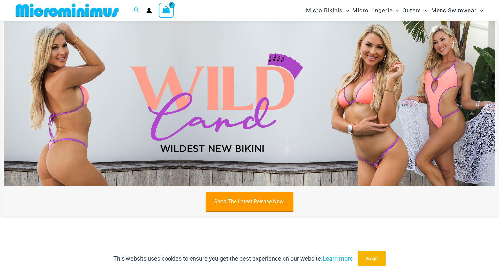
scroll to position [126, 0]
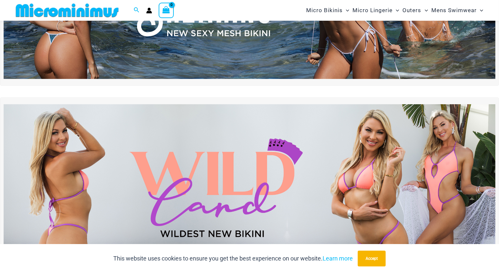
type input "**********"
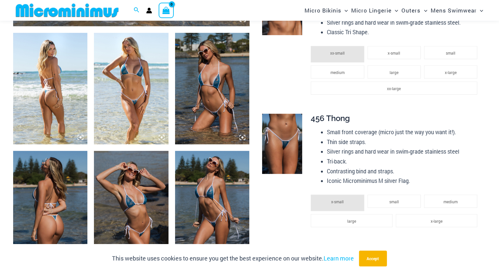
scroll to position [390, 0]
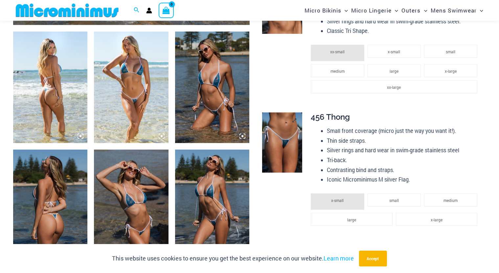
type input "**********"
click at [268, 131] on img at bounding box center [282, 142] width 40 height 60
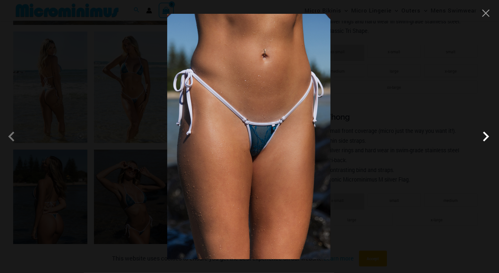
click at [492, 137] on span at bounding box center [486, 137] width 20 height 20
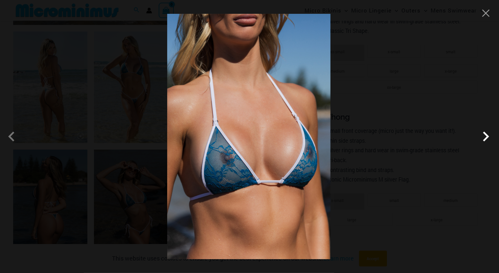
click at [492, 137] on span at bounding box center [486, 137] width 20 height 20
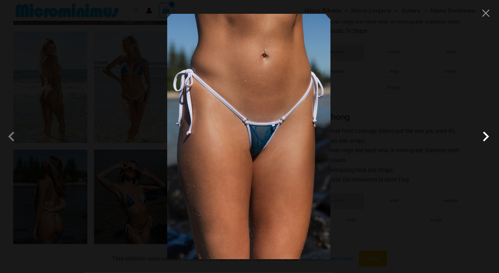
click at [492, 137] on span at bounding box center [486, 137] width 20 height 20
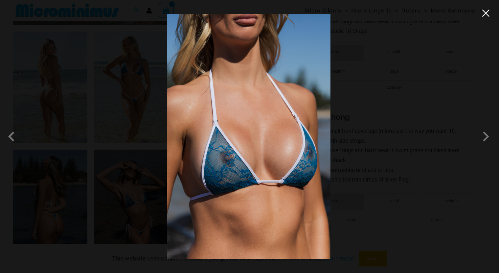
click at [486, 11] on button "Close" at bounding box center [486, 13] width 10 height 10
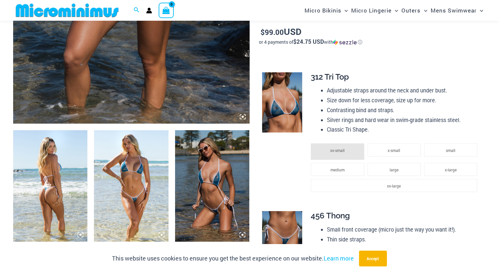
scroll to position [456, 0]
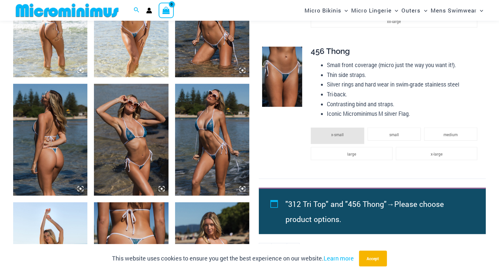
click at [210, 137] on img at bounding box center [212, 140] width 74 height 112
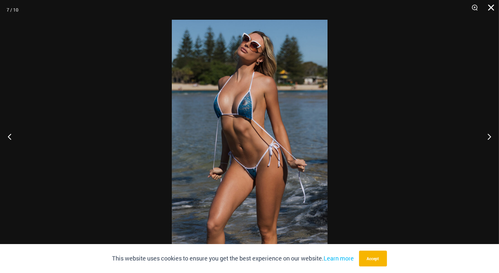
click at [488, 4] on button "Close" at bounding box center [489, 10] width 16 height 20
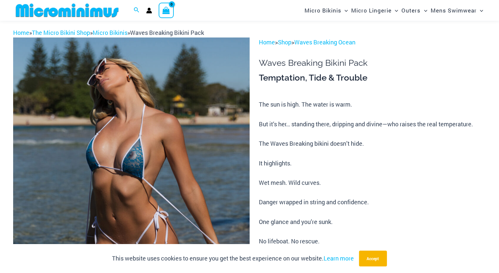
scroll to position [0, 0]
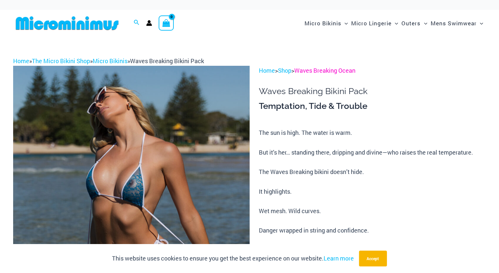
click at [331, 73] on link "Waves Breaking Ocean" at bounding box center [325, 70] width 61 height 8
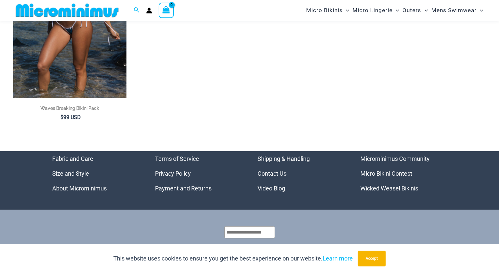
scroll to position [159, 0]
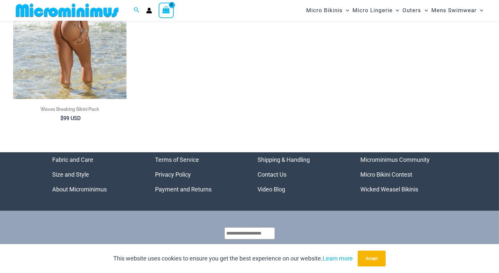
type input "**********"
click at [105, 81] on img at bounding box center [69, 14] width 113 height 170
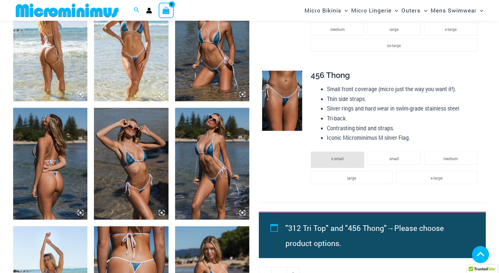
scroll to position [454, 0]
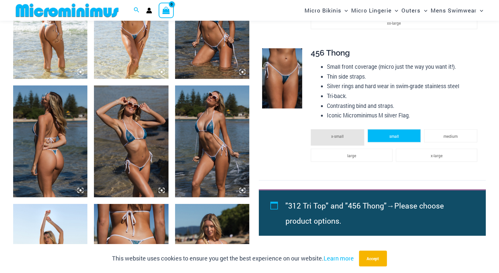
type input "**********"
click at [385, 140] on li "small" at bounding box center [394, 135] width 53 height 13
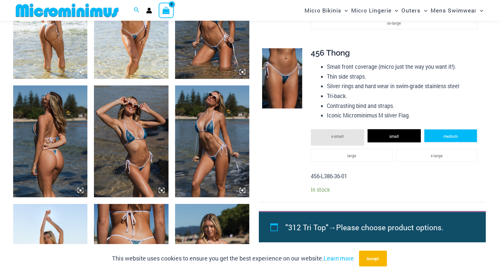
click at [430, 132] on li "medium" at bounding box center [451, 135] width 53 height 13
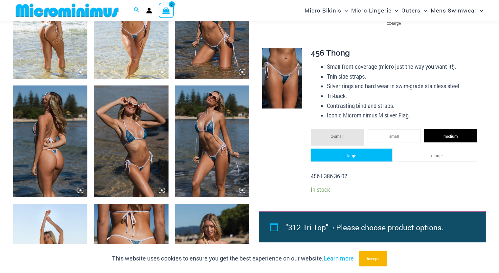
click at [344, 153] on li "large" at bounding box center [352, 155] width 82 height 13
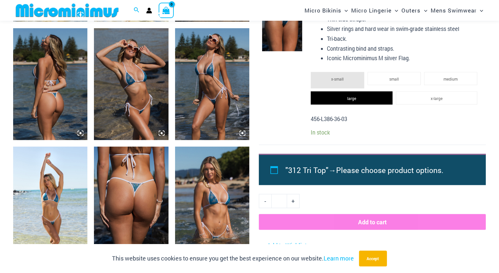
scroll to position [619, 0]
